Goal: Information Seeking & Learning: Learn about a topic

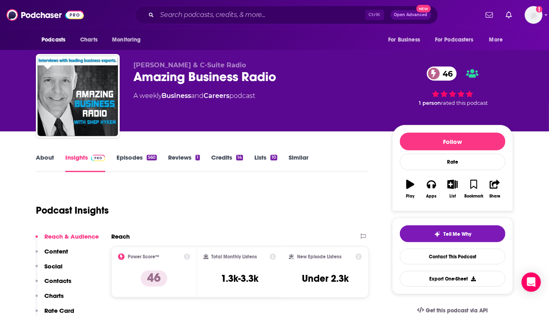
click at [170, 77] on div "Amazing Business Radio 46" at bounding box center [257, 77] width 246 height 16
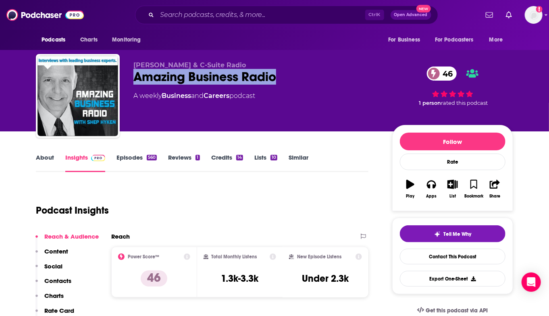
drag, startPoint x: 170, startPoint y: 77, endPoint x: 266, endPoint y: 75, distance: 96.4
click at [266, 75] on div "Amazing Business Radio 46" at bounding box center [257, 77] width 246 height 16
copy h2 "Amazing Business Radio"
click at [279, 83] on div "Amazing Business Radio 46" at bounding box center [257, 77] width 246 height 16
drag, startPoint x: 284, startPoint y: 79, endPoint x: 134, endPoint y: 67, distance: 150.5
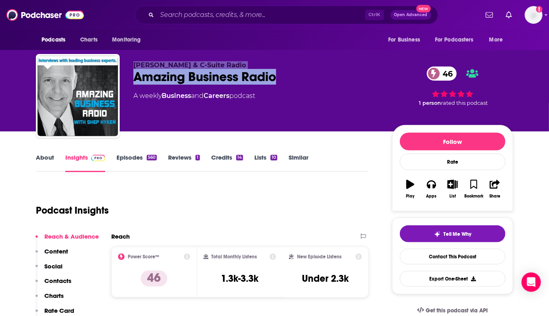
click at [134, 67] on div "[PERSON_NAME] & C-Suite Radio Amazing Business Radio 46 A weekly Business and C…" at bounding box center [257, 93] width 246 height 65
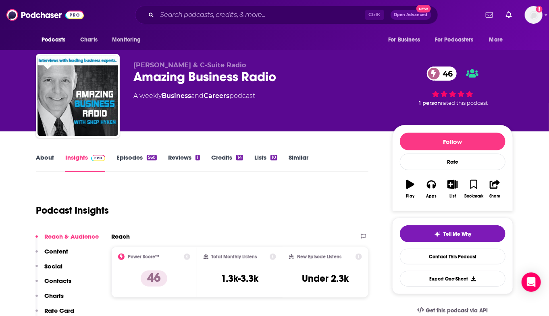
click at [285, 100] on div "A weekly Business and Careers podcast" at bounding box center [257, 96] width 246 height 10
drag, startPoint x: 274, startPoint y: 99, endPoint x: 134, endPoint y: 66, distance: 143.4
click at [134, 66] on div "[PERSON_NAME] & C-Suite Radio Amazing Business Radio 46 A weekly Business and C…" at bounding box center [257, 93] width 246 height 65
copy div "[PERSON_NAME] & C-Suite Radio Amazing Business Radio 46 A weekly Business and C…"
click at [287, 187] on div "Podcast Insights" at bounding box center [199, 205] width 326 height 41
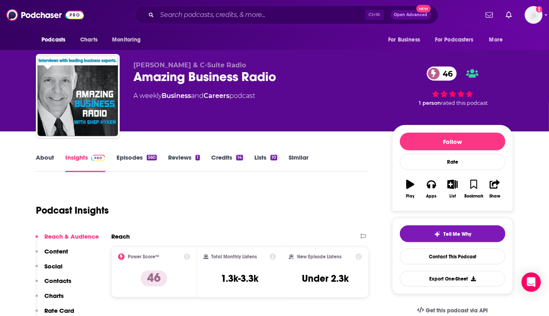
drag, startPoint x: 183, startPoint y: 63, endPoint x: 275, endPoint y: 97, distance: 98.3
click at [275, 97] on div "[PERSON_NAME] & C-Suite Radio Amazing Business Radio 46 A weekly Business and C…" at bounding box center [257, 93] width 246 height 65
copy div "C-Suite Radio Amazing Business Radio 46 A weekly Business and Careers podcast"
click at [40, 154] on link "About" at bounding box center [45, 163] width 18 height 19
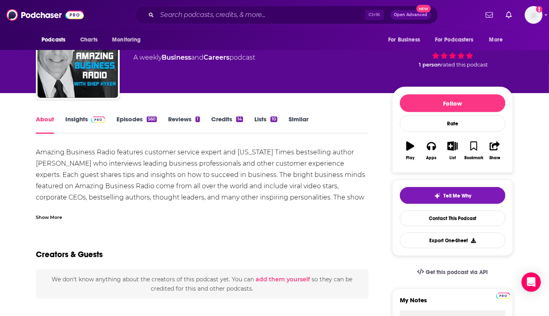
scroll to position [40, 0]
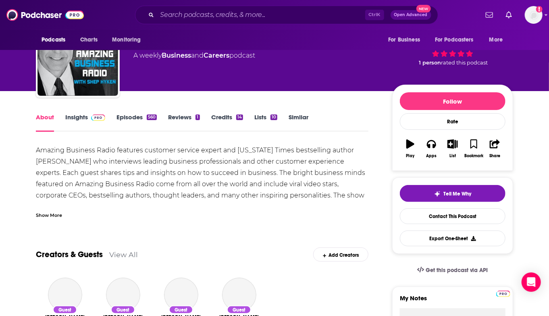
click at [54, 216] on div "Show More" at bounding box center [49, 215] width 26 height 8
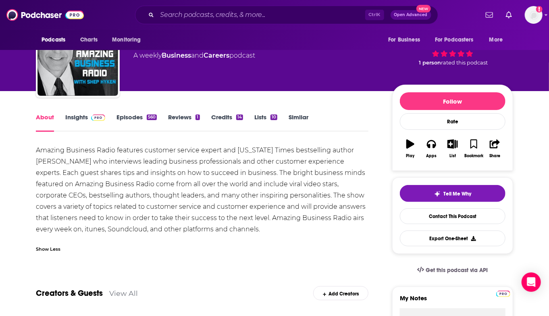
click at [40, 148] on div "Amazing Business Radio features customer service expert and [US_STATE] Times be…" at bounding box center [202, 190] width 333 height 90
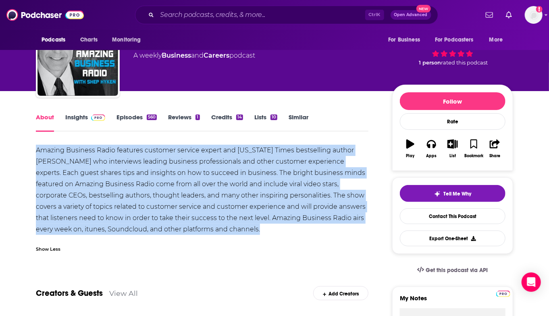
drag, startPoint x: 40, startPoint y: 148, endPoint x: 264, endPoint y: 229, distance: 238.1
click at [264, 229] on div "Amazing Business Radio features customer service expert and [US_STATE] Times be…" at bounding box center [202, 190] width 333 height 90
copy div "Amazing Business Radio features customer service expert and [US_STATE] Times be…"
